Goal: Feedback & Contribution: Contribute content

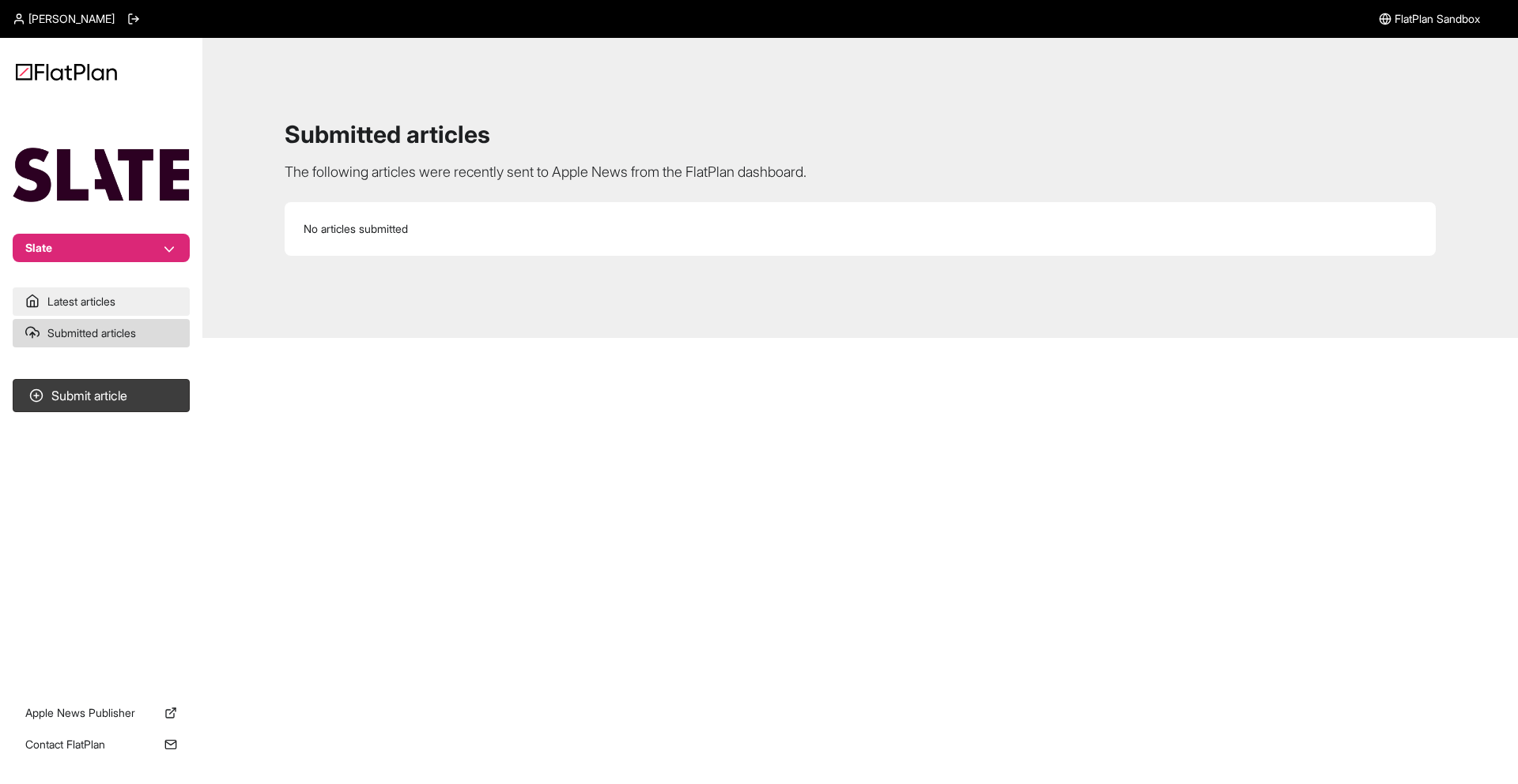
click at [110, 291] on link "Latest articles" at bounding box center [101, 301] width 177 height 28
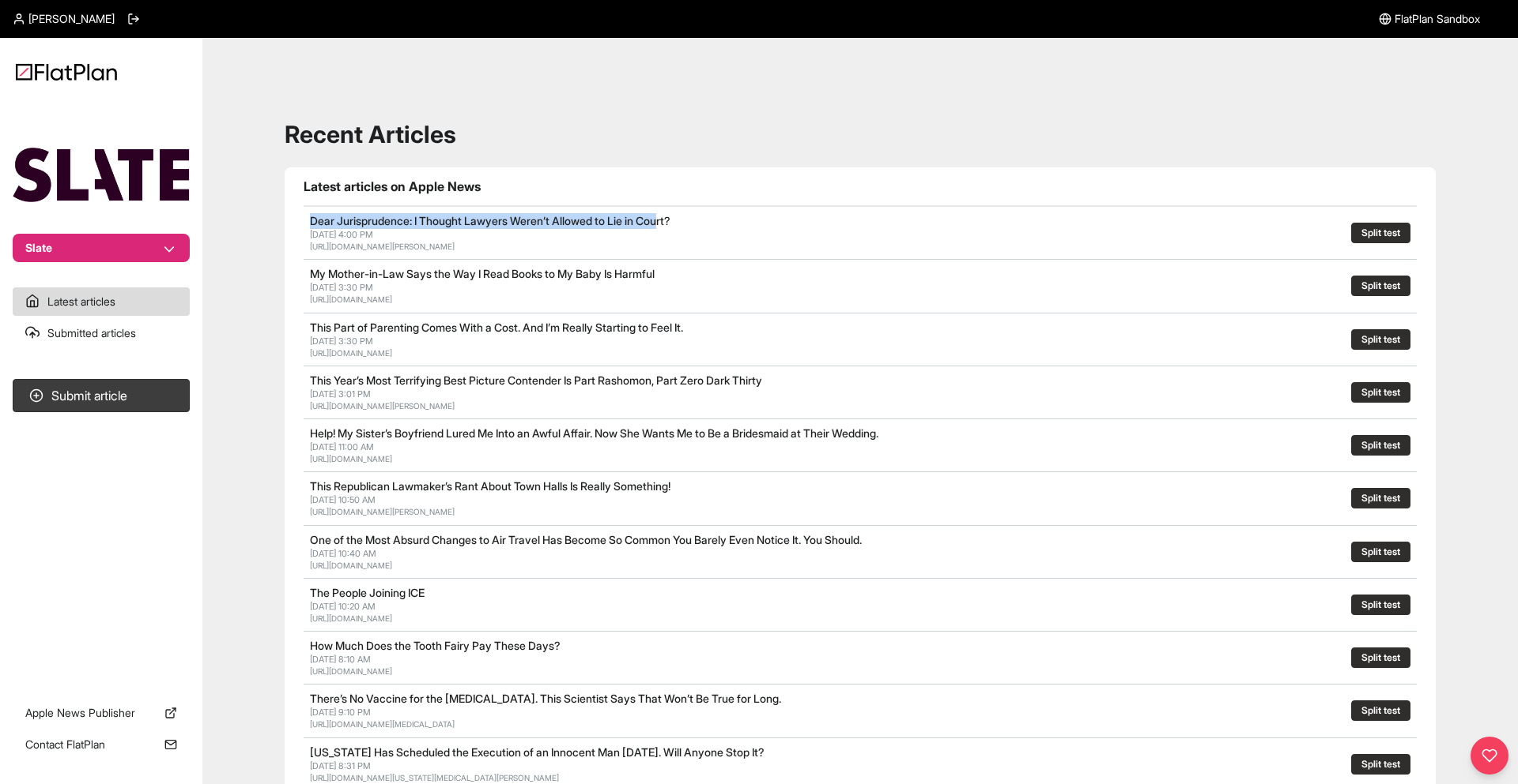
drag, startPoint x: 311, startPoint y: 223, endPoint x: 674, endPoint y: 223, distance: 363.0
click at [670, 225] on link "Dear Jurisprudence: I Thought Lawyers Weren’t Allowed to Lie in Court?" at bounding box center [490, 221] width 361 height 14
click at [747, 234] on div "[DATE] 4:00 PM" at bounding box center [655, 235] width 692 height 12
click at [1382, 228] on button "Split test" at bounding box center [1380, 233] width 60 height 21
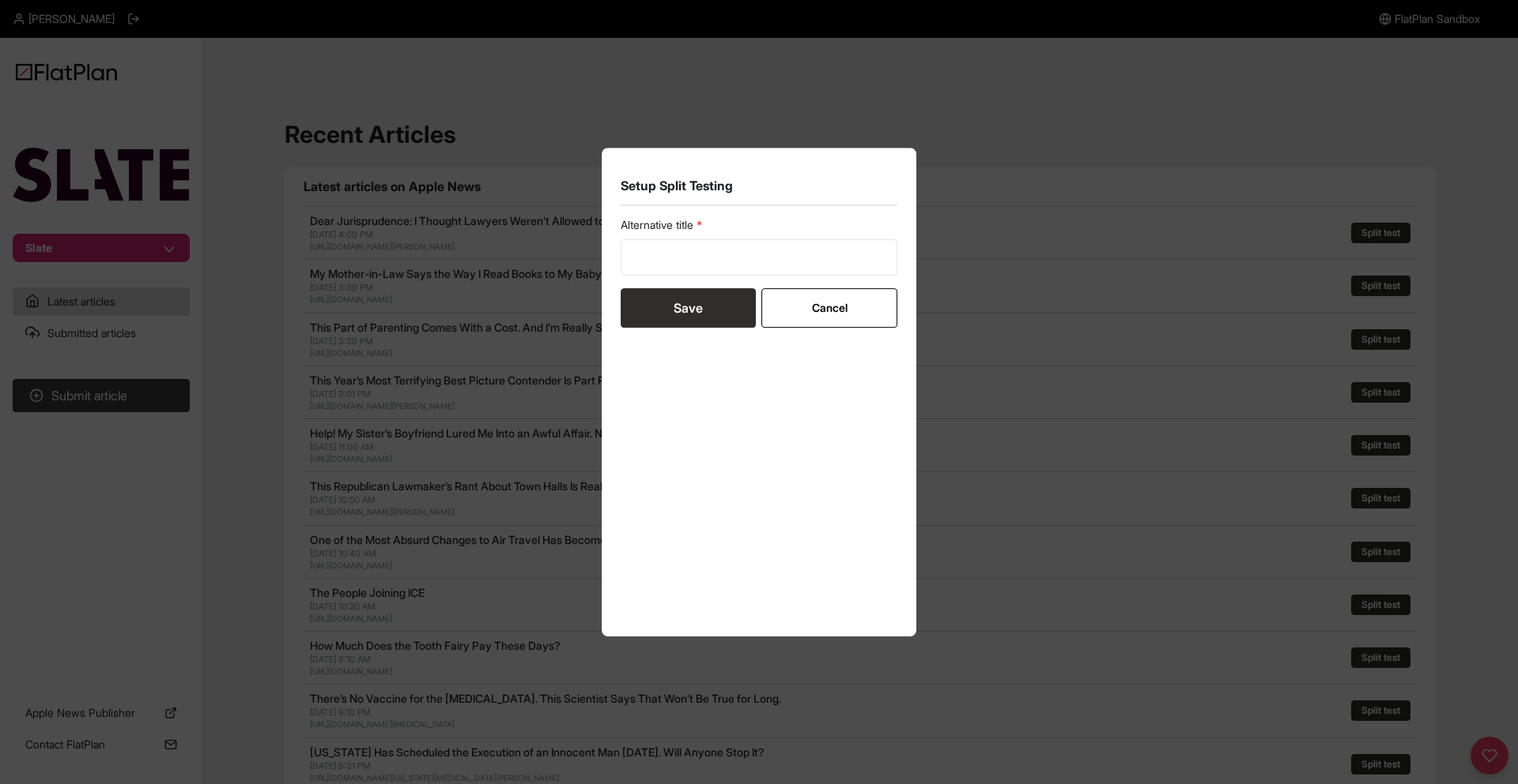
click at [1123, 280] on div "Setup Split Testing Alternative title Save Cancel" at bounding box center [759, 392] width 1518 height 784
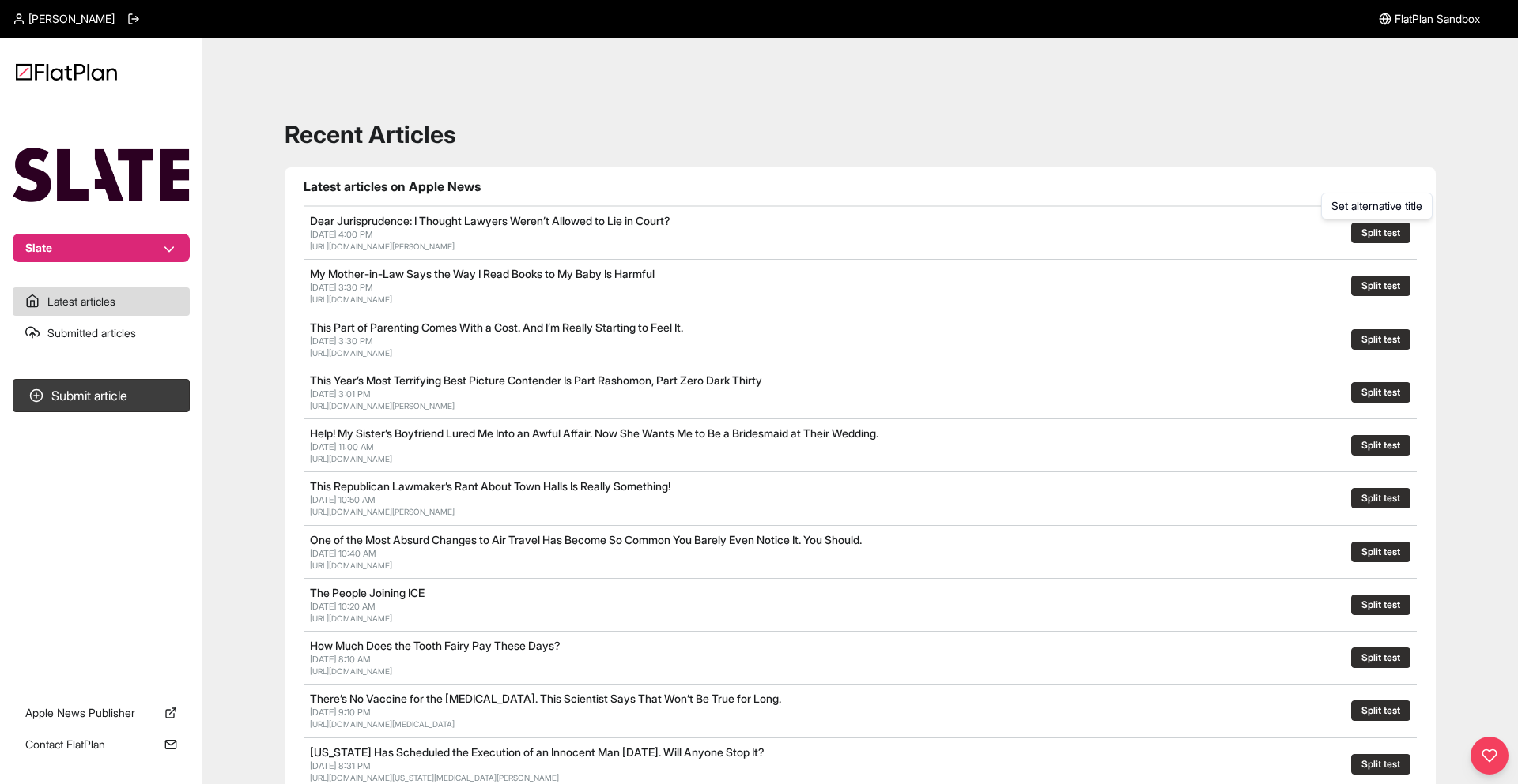
click at [1396, 233] on button "Split test" at bounding box center [1380, 233] width 60 height 21
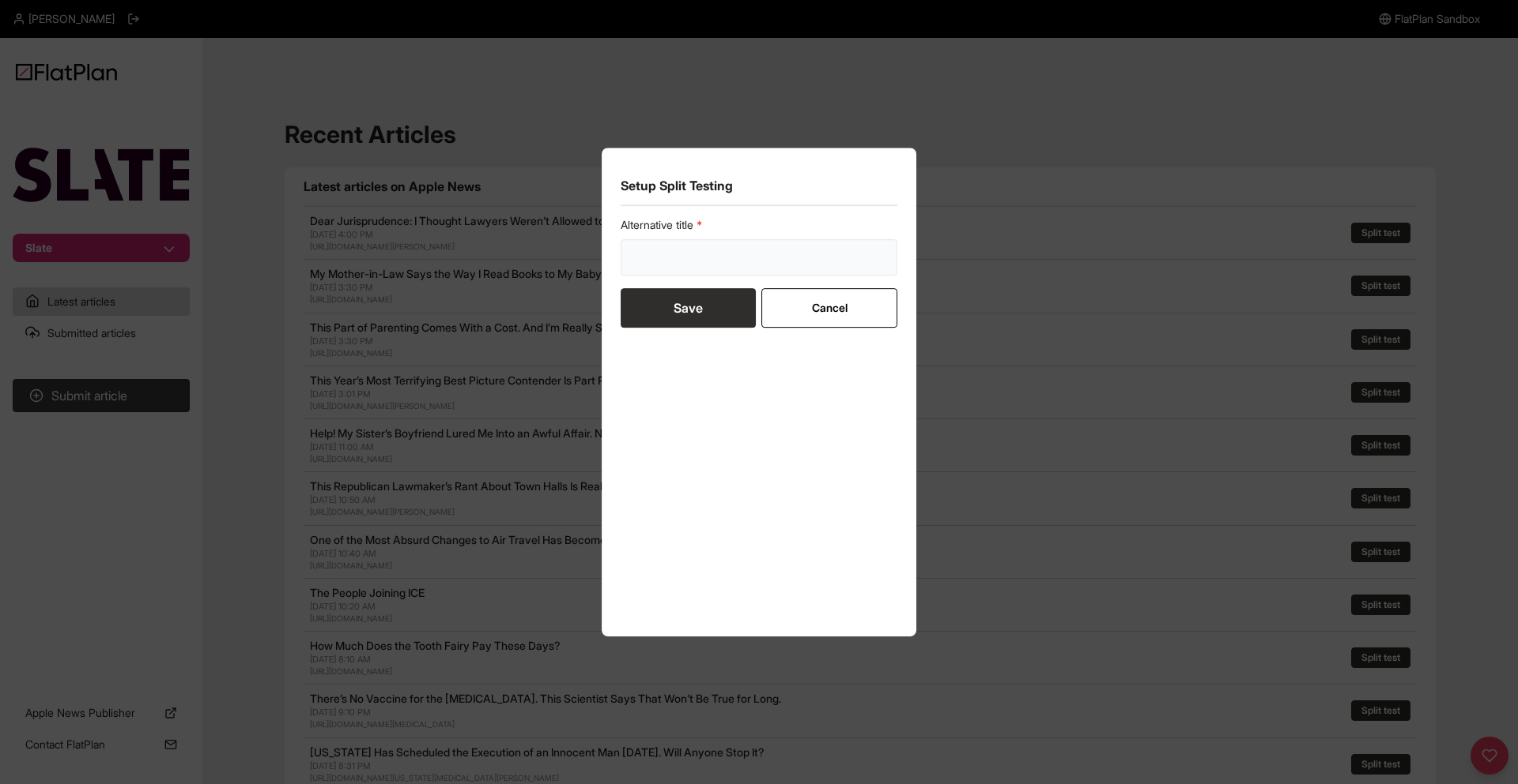
click at [676, 250] on input "text" at bounding box center [758, 257] width 277 height 36
type input "*****"
click at [886, 324] on button "Cancel" at bounding box center [828, 308] width 135 height 39
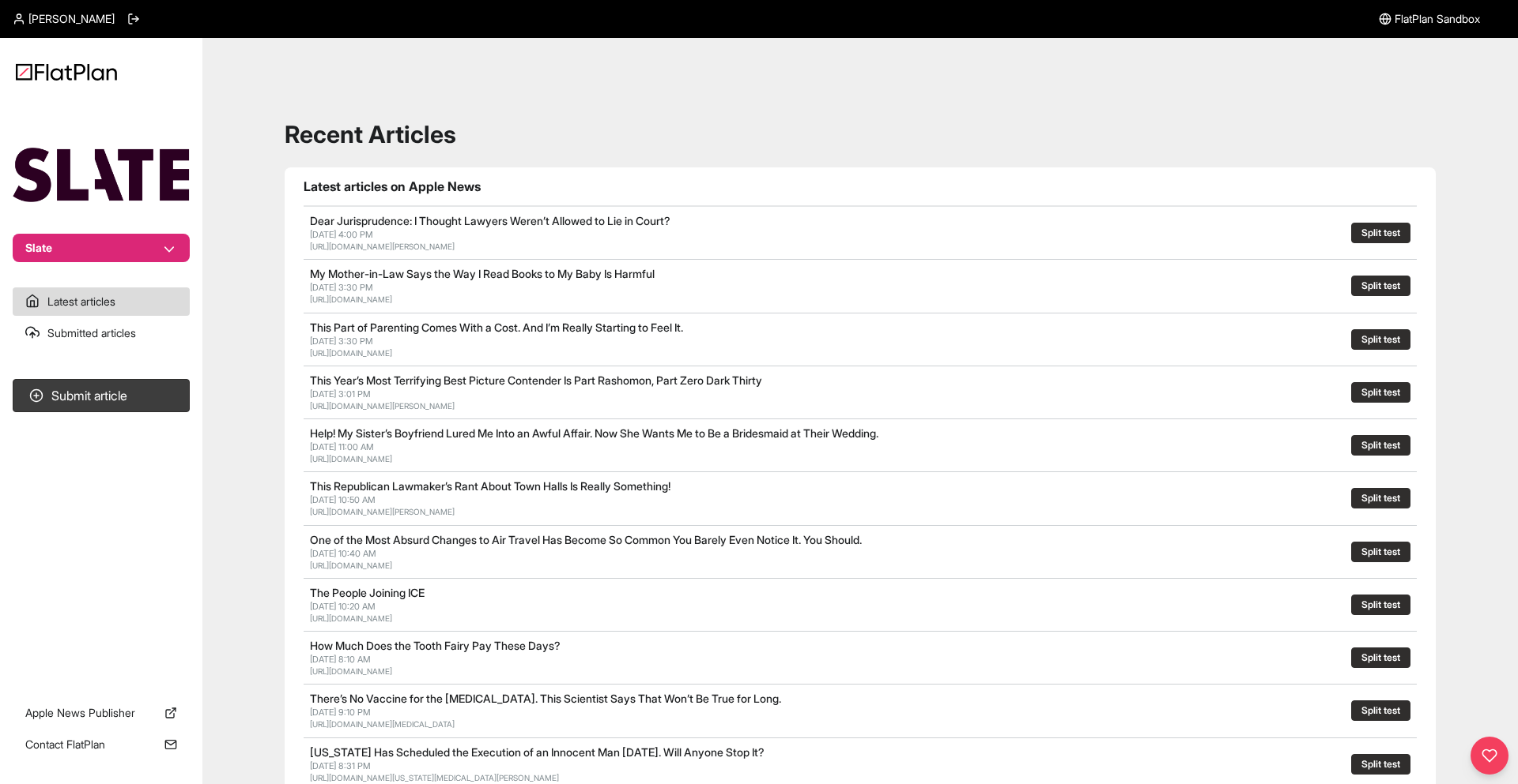
drag, startPoint x: 624, startPoint y: 352, endPoint x: 293, endPoint y: 351, distance: 331.0
click at [293, 350] on section "Latest articles on Apple News Dear Jurisprudence: I Thought Lawyers Weren’t All…" at bounding box center [860, 727] width 1151 height 1121
copy link "[URL][DOMAIN_NAME]"
click at [170, 393] on button "Submit article" at bounding box center [101, 396] width 177 height 33
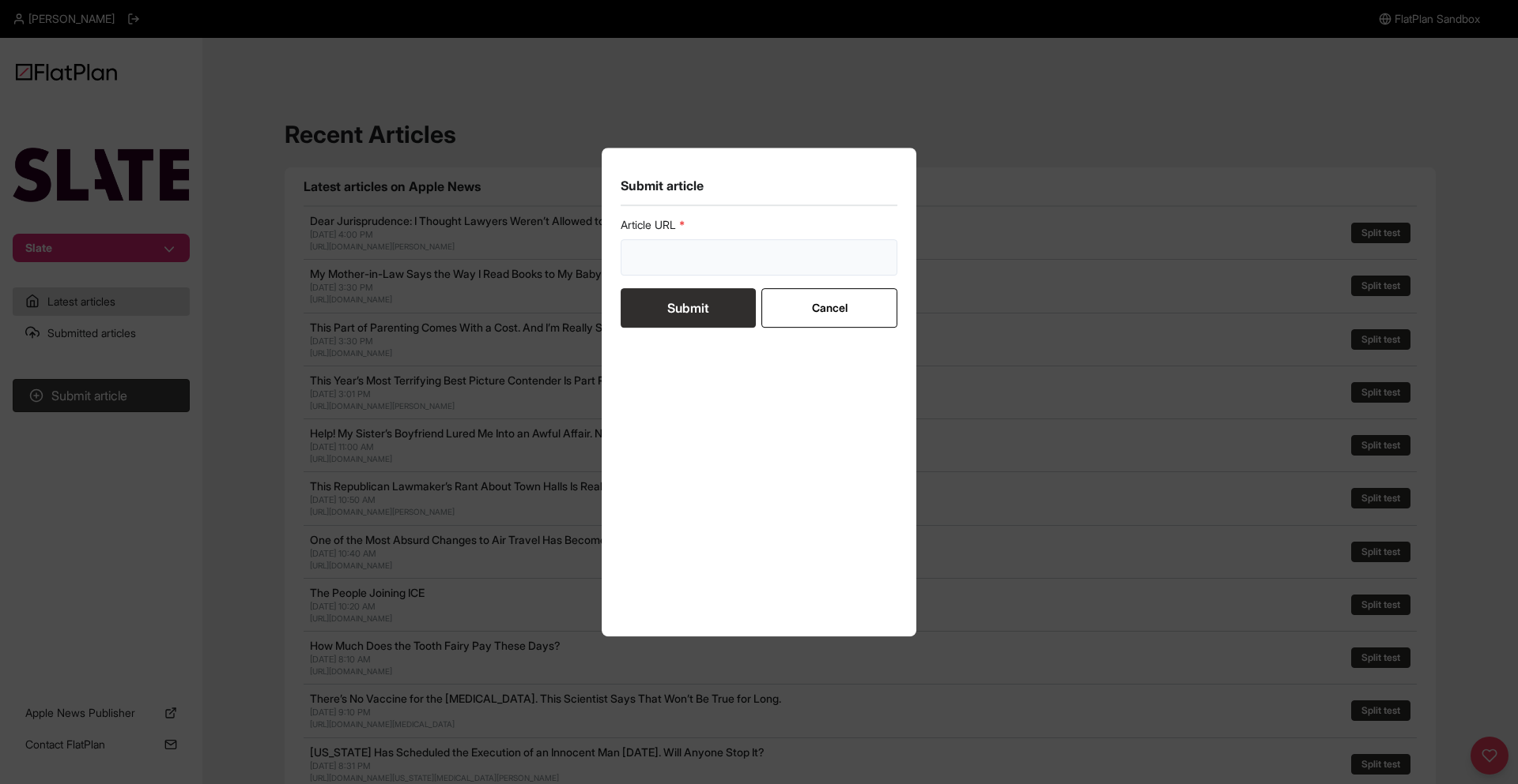
click at [686, 270] on input "url" at bounding box center [758, 257] width 277 height 36
paste input "[URL][DOMAIN_NAME]"
type input "[URL][DOMAIN_NAME]"
click at [1081, 366] on div "Submit article Article URL [URL][DOMAIN_NAME] Submit Cancel" at bounding box center [759, 392] width 1518 height 784
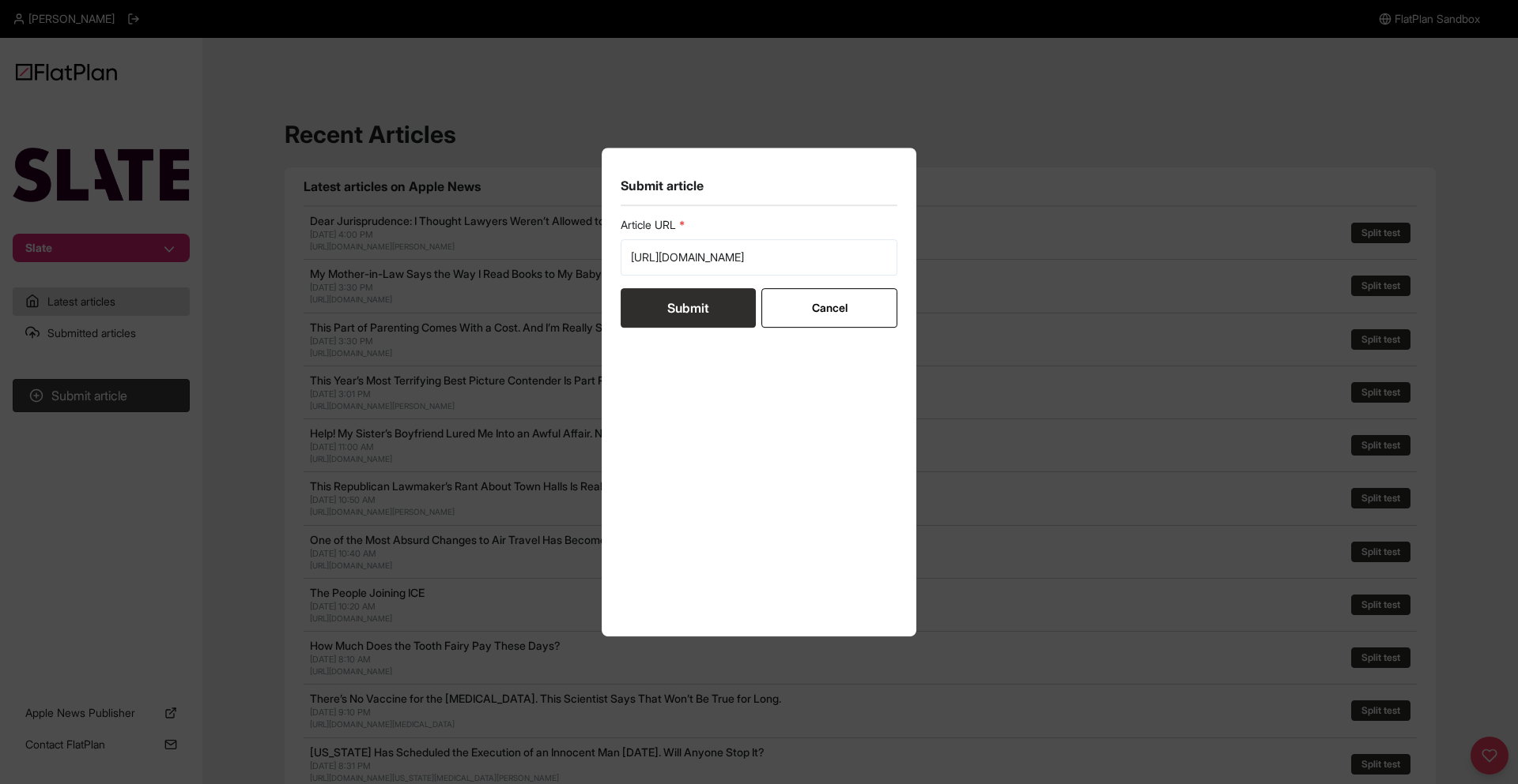
scroll to position [0, 0]
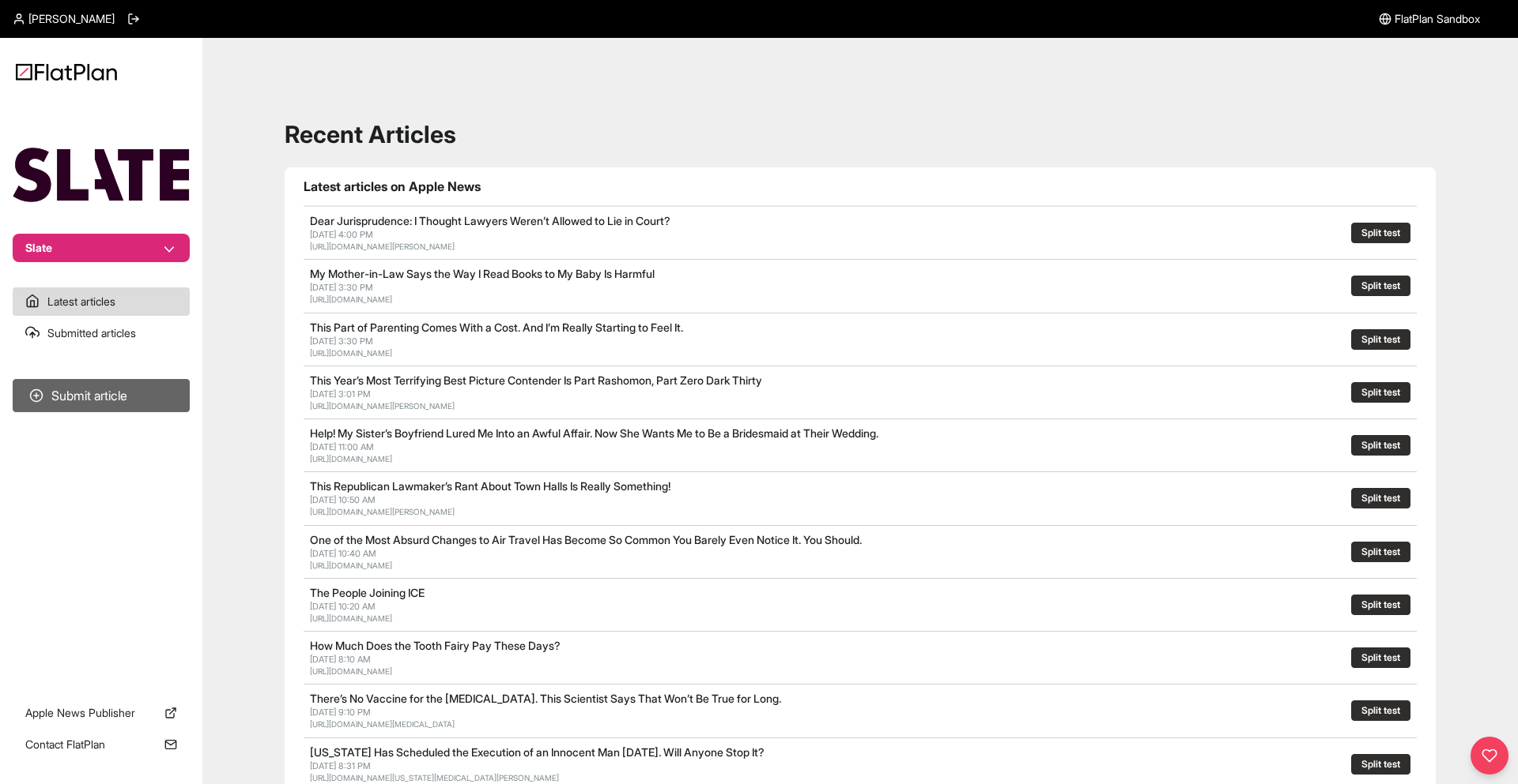
click at [170, 394] on button "Submit article" at bounding box center [101, 396] width 177 height 33
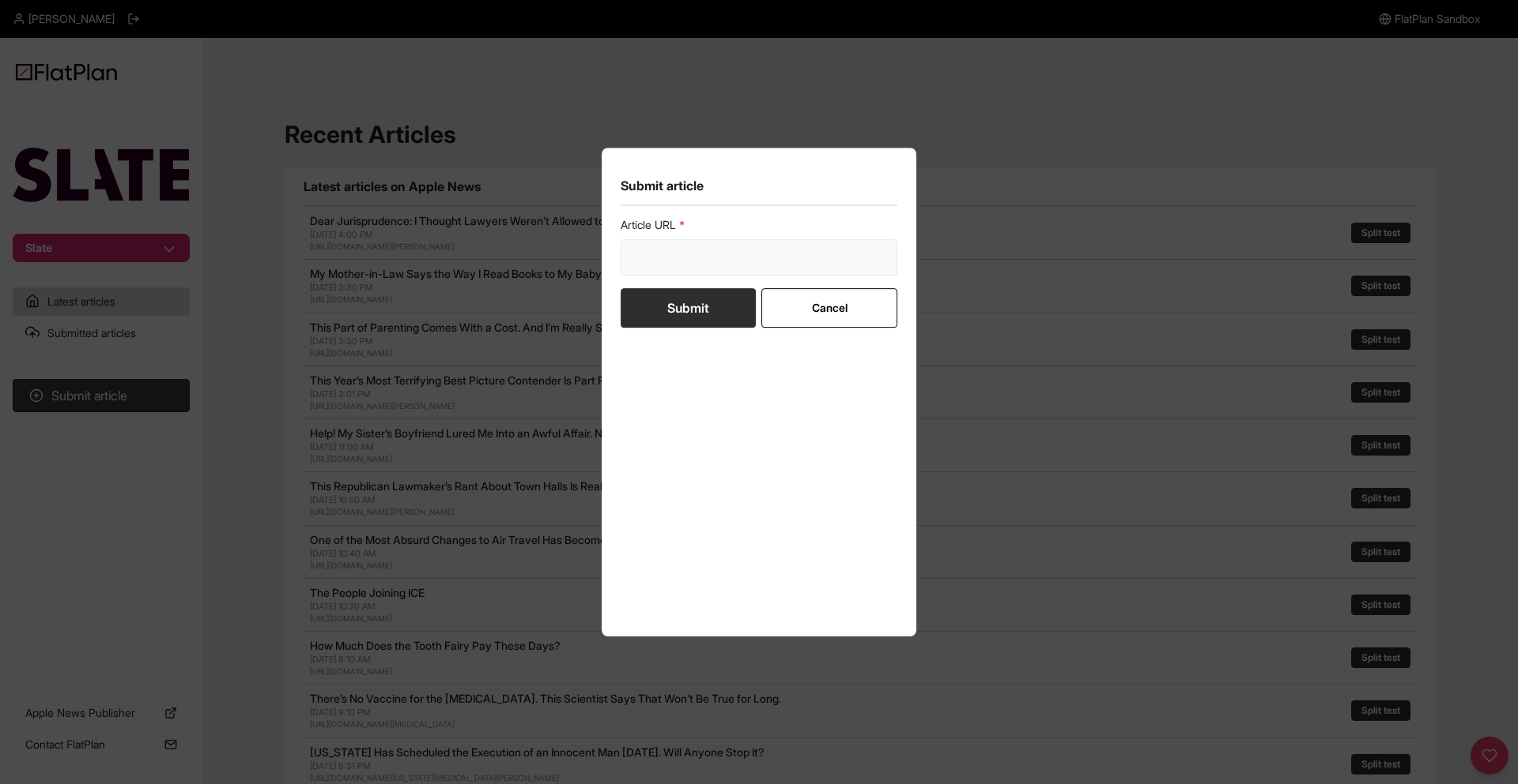
click at [739, 261] on input "url" at bounding box center [758, 257] width 277 height 36
paste input "[URL][DOMAIN_NAME]"
type input "[URL][DOMAIN_NAME]"
